Goal: Information Seeking & Learning: Learn about a topic

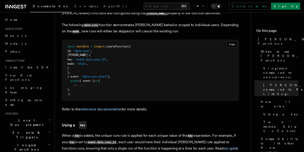
scroll to position [383, 0]
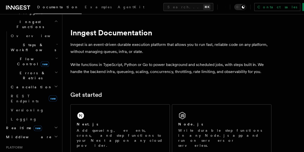
scroll to position [158, 0]
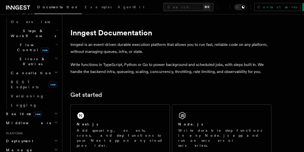
click at [163, 10] on button "Search... ⌘K" at bounding box center [188, 7] width 50 height 8
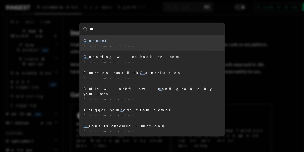
type input "****"
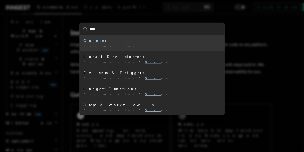
click at [124, 47] on div "Documentation /" at bounding box center [152, 46] width 137 height 4
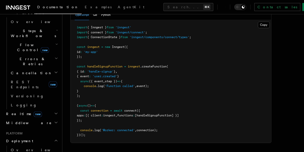
scroll to position [401, 0]
